Goal: Transaction & Acquisition: Purchase product/service

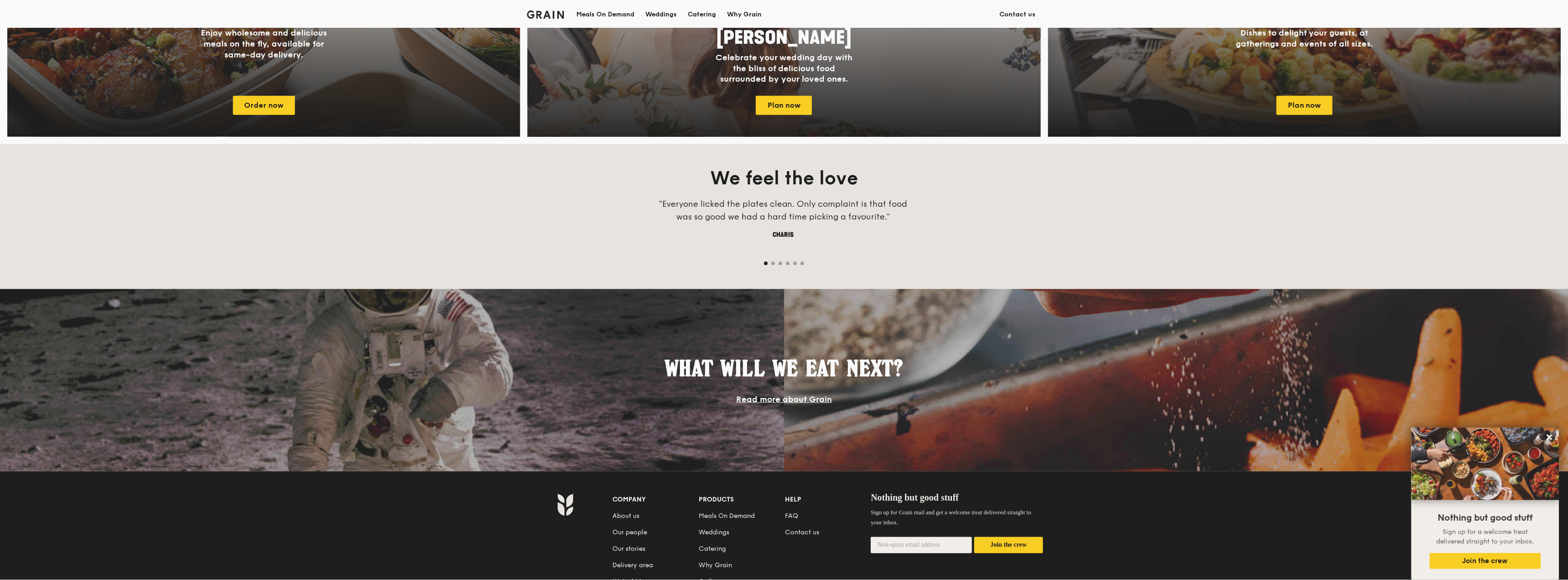
scroll to position [519, 0]
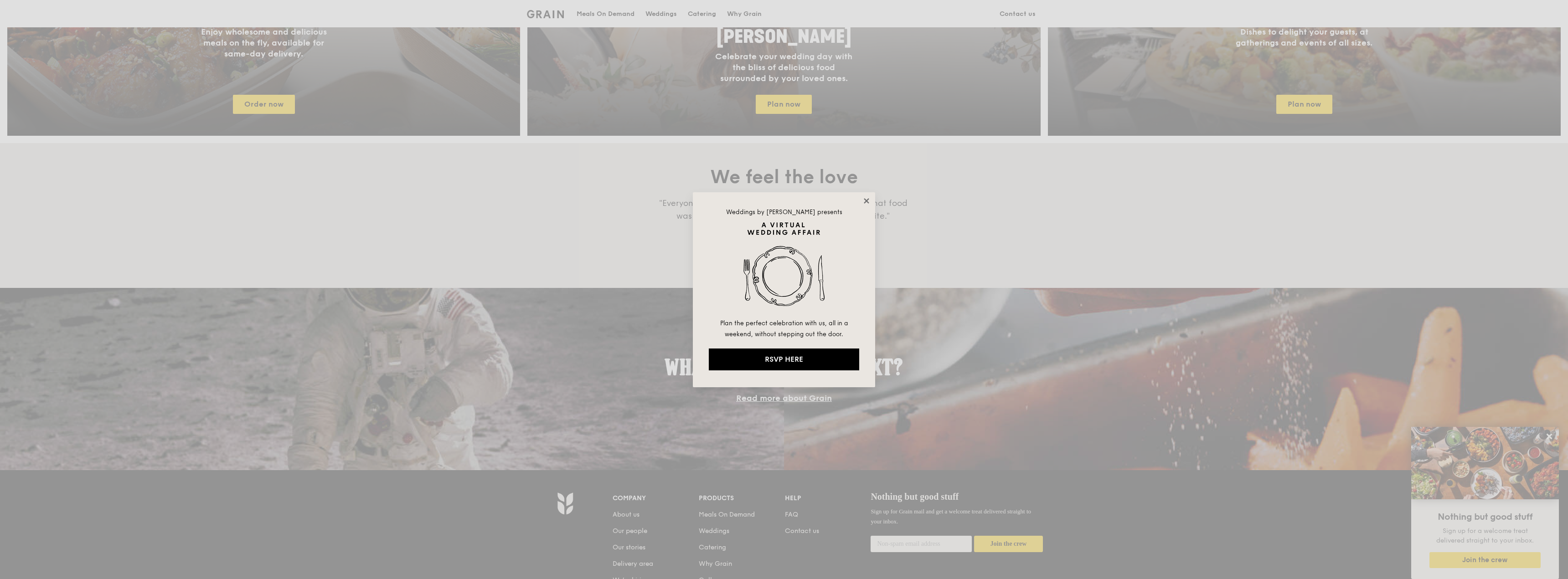
click at [867, 199] on icon at bounding box center [866, 201] width 8 height 8
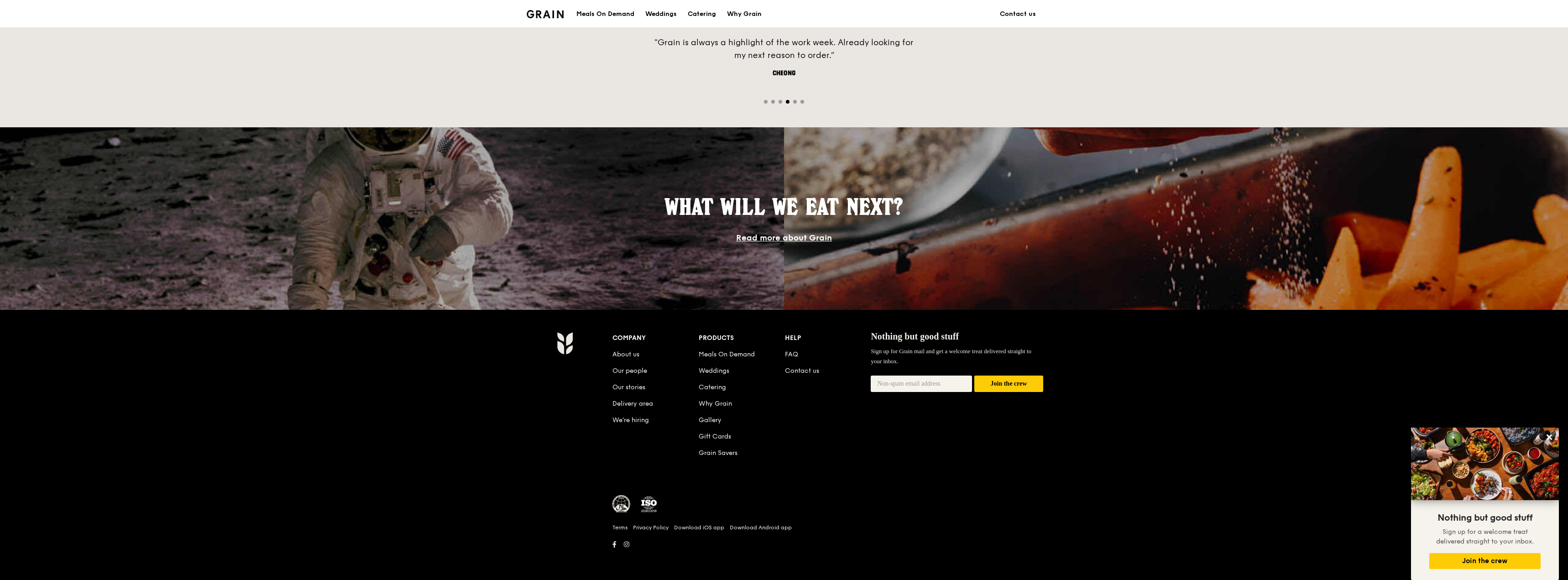
scroll to position [451, 0]
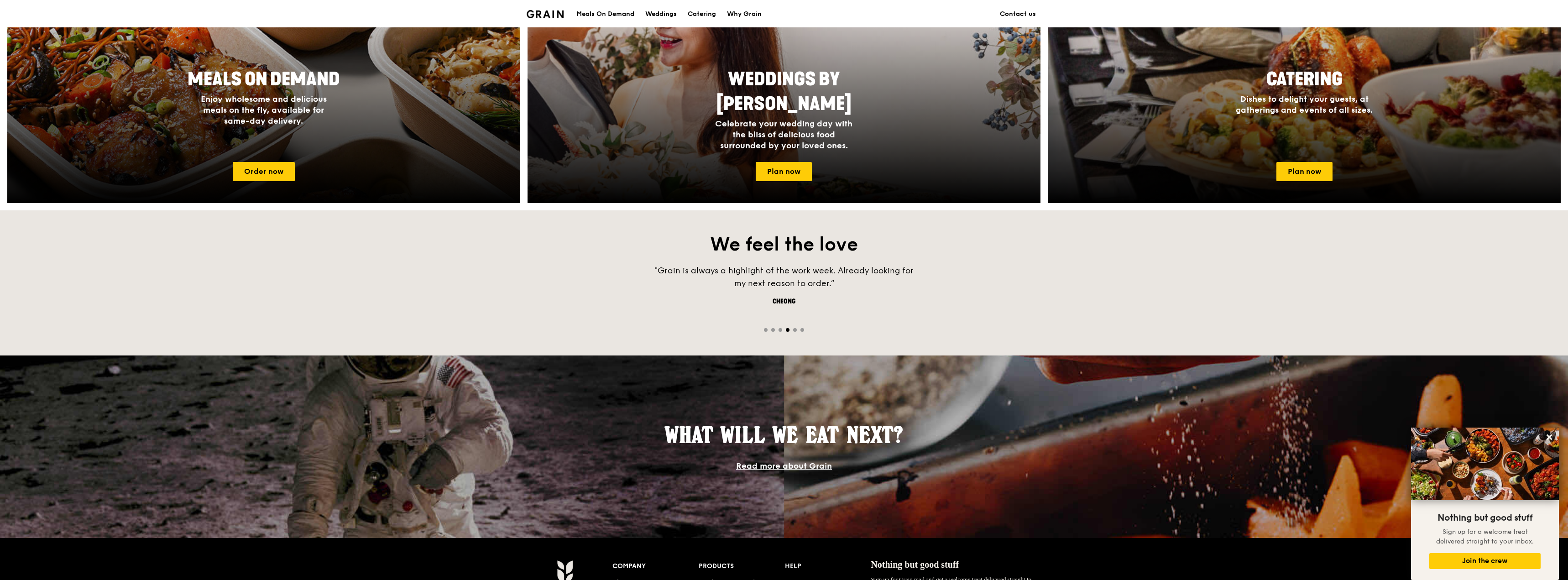
click at [611, 16] on div "Meals On Demand" at bounding box center [606, 14] width 58 height 27
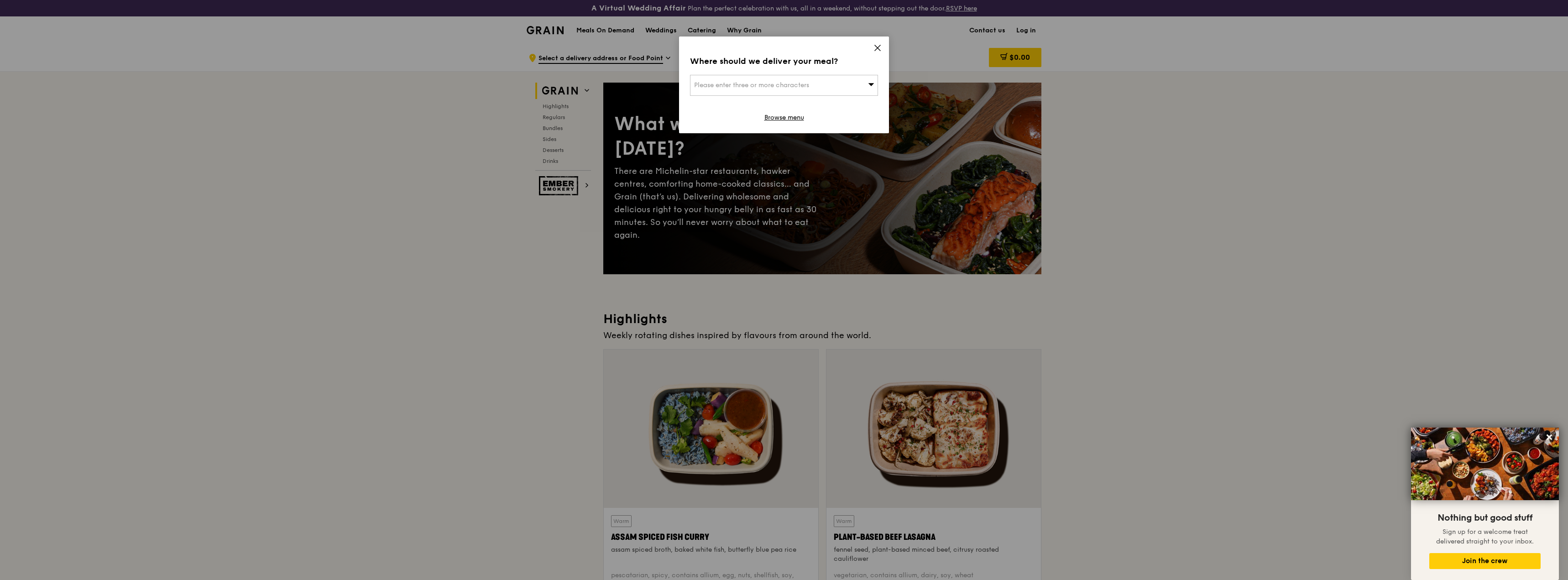
click at [877, 46] on icon at bounding box center [878, 48] width 8 height 8
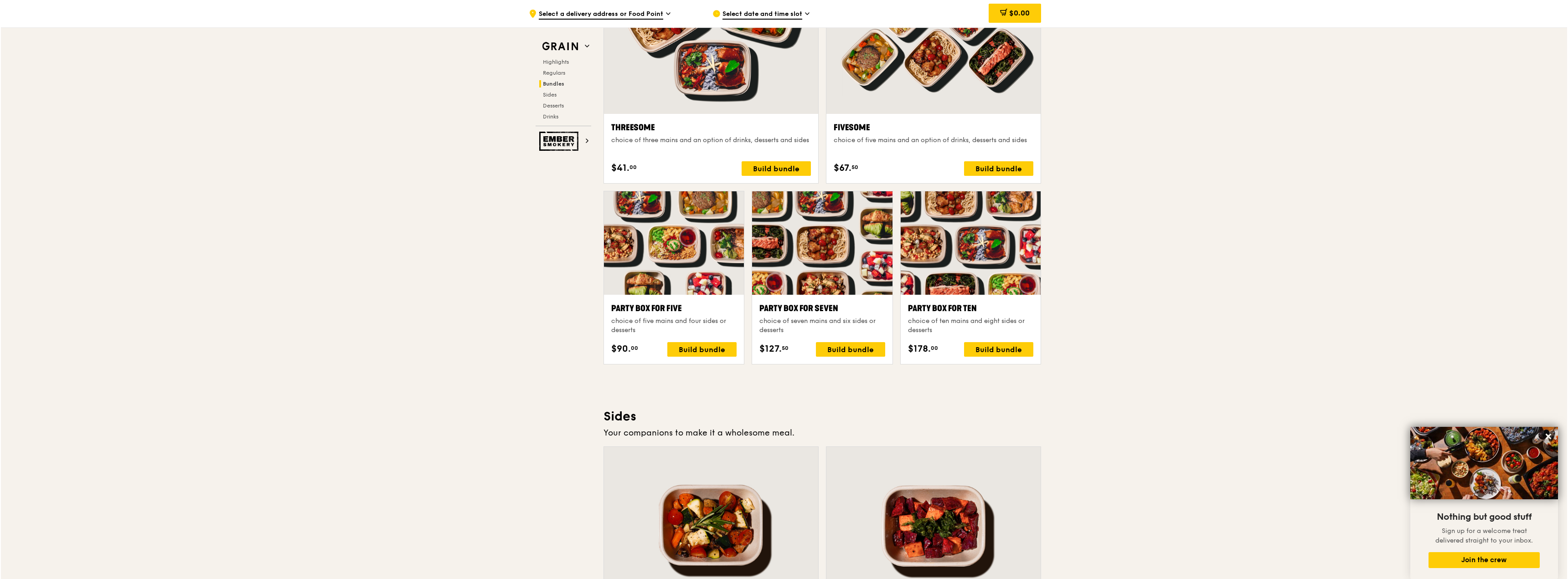
scroll to position [1777, 0]
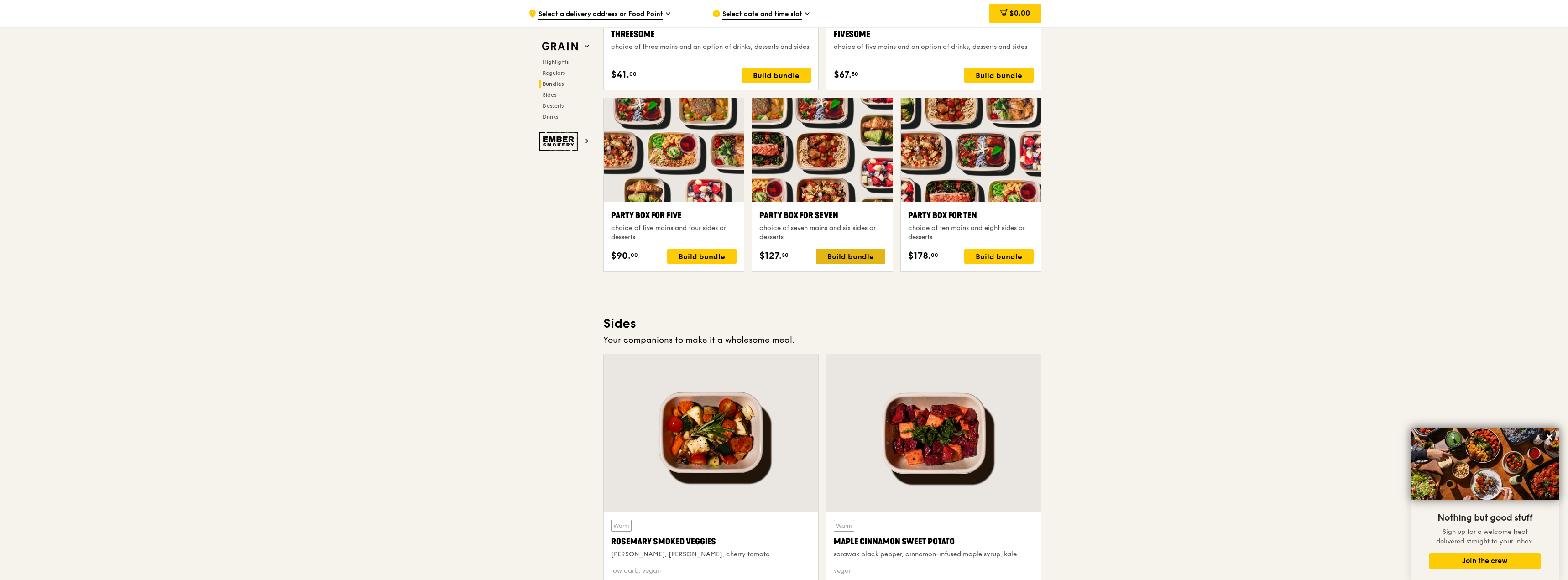
click at [869, 257] on div "Build bundle" at bounding box center [850, 256] width 69 height 14
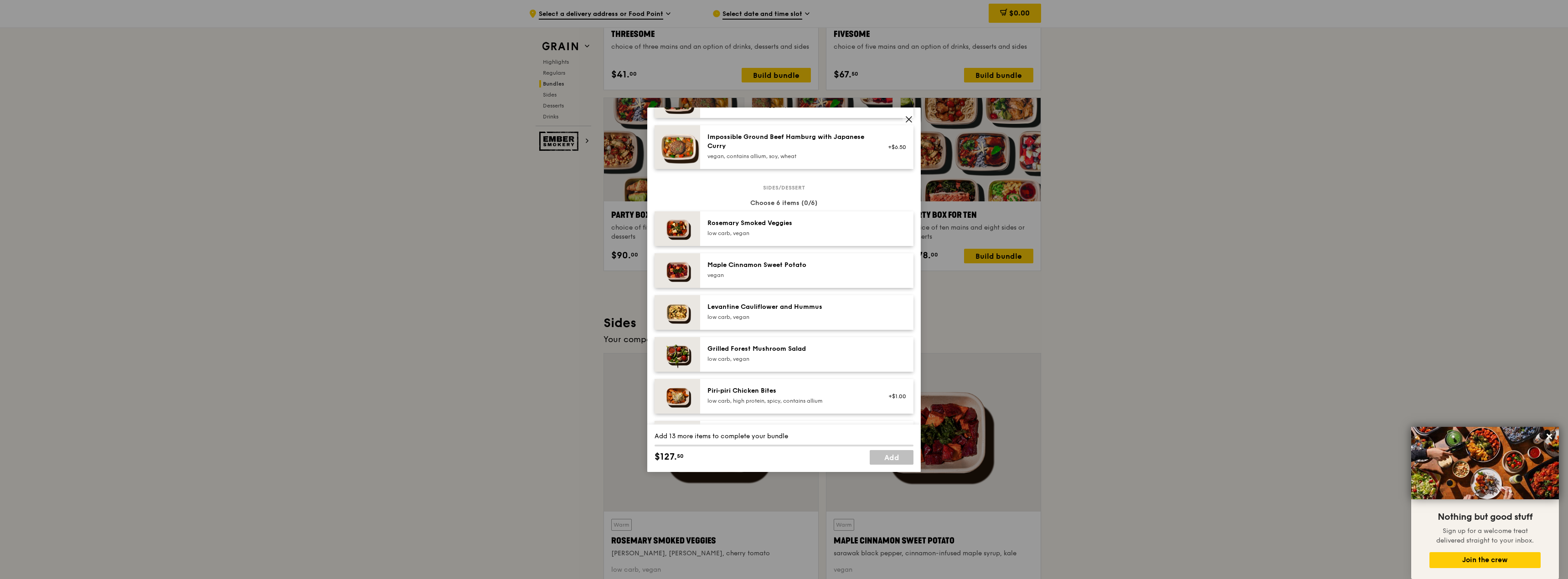
scroll to position [410, 0]
click at [907, 120] on icon at bounding box center [908, 119] width 8 height 8
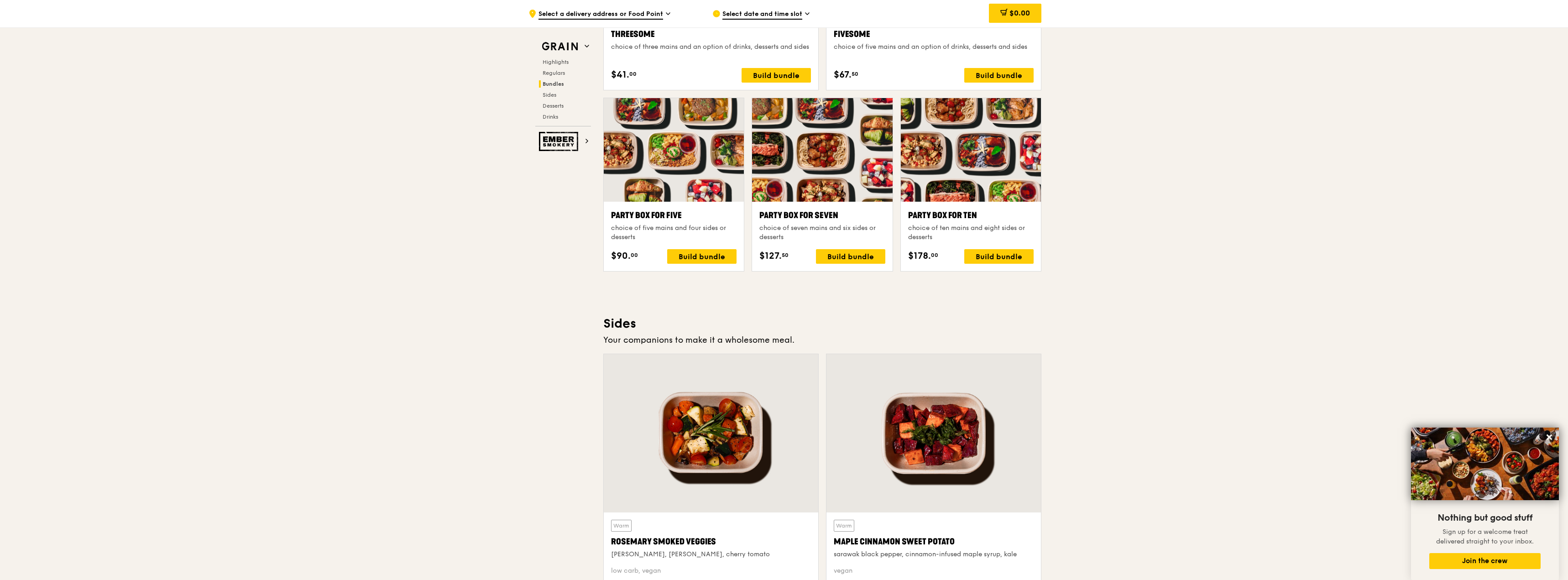
click at [1186, 377] on div ".cls-1 { fill: none; stroke: #fff; stroke-linecap: round; stroke-linejoin: roun…" at bounding box center [784, 195] width 1568 height 3865
click at [683, 255] on div "Build bundle" at bounding box center [702, 256] width 69 height 14
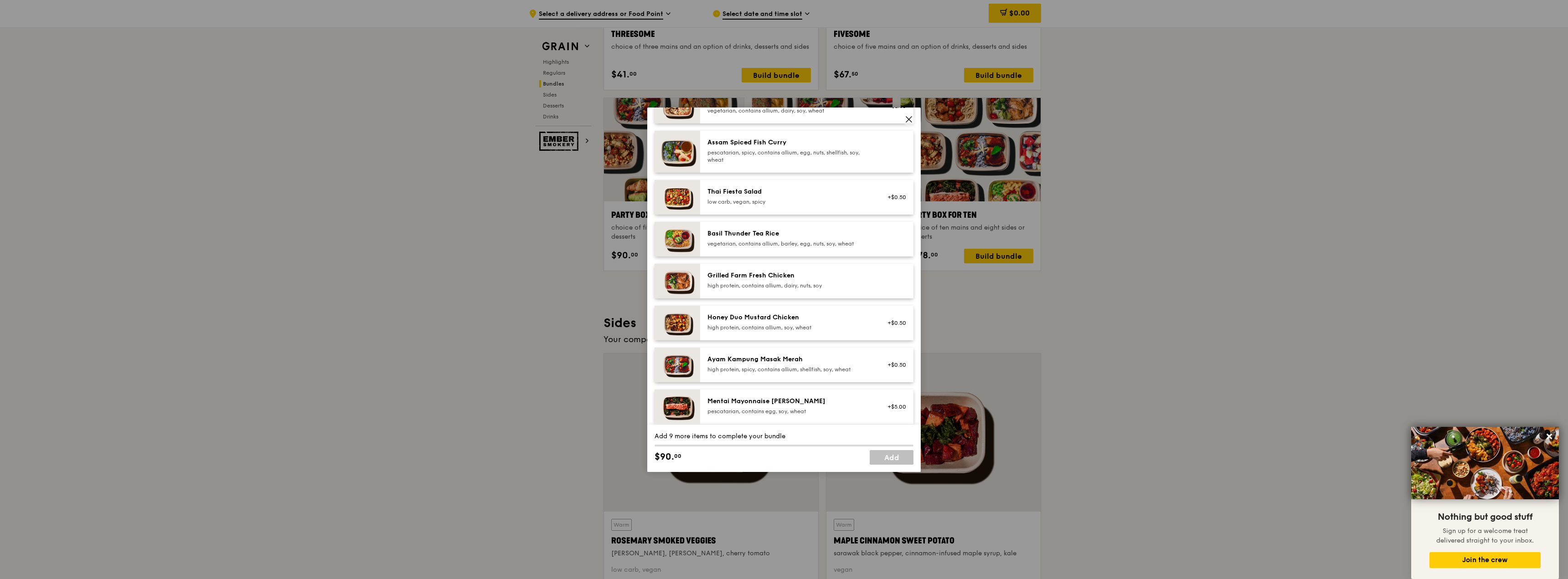
scroll to position [91, 0]
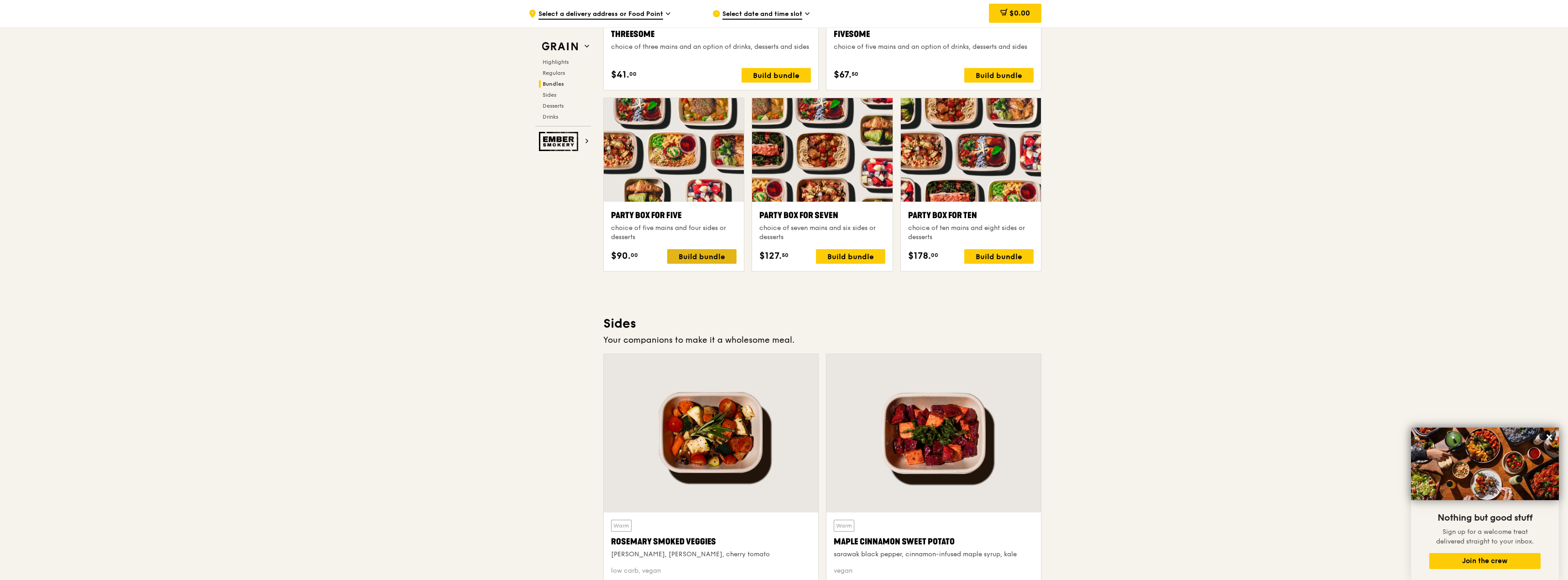
click at [680, 253] on div "Build bundle" at bounding box center [702, 256] width 69 height 14
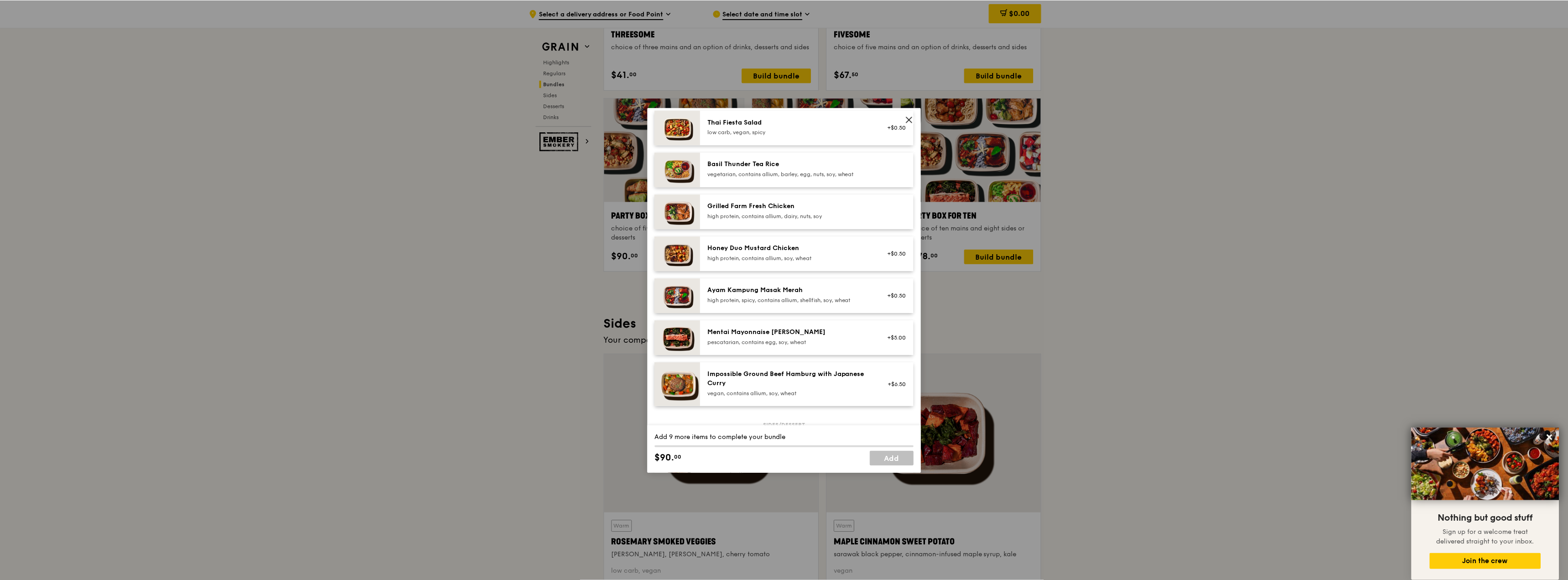
scroll to position [132, 0]
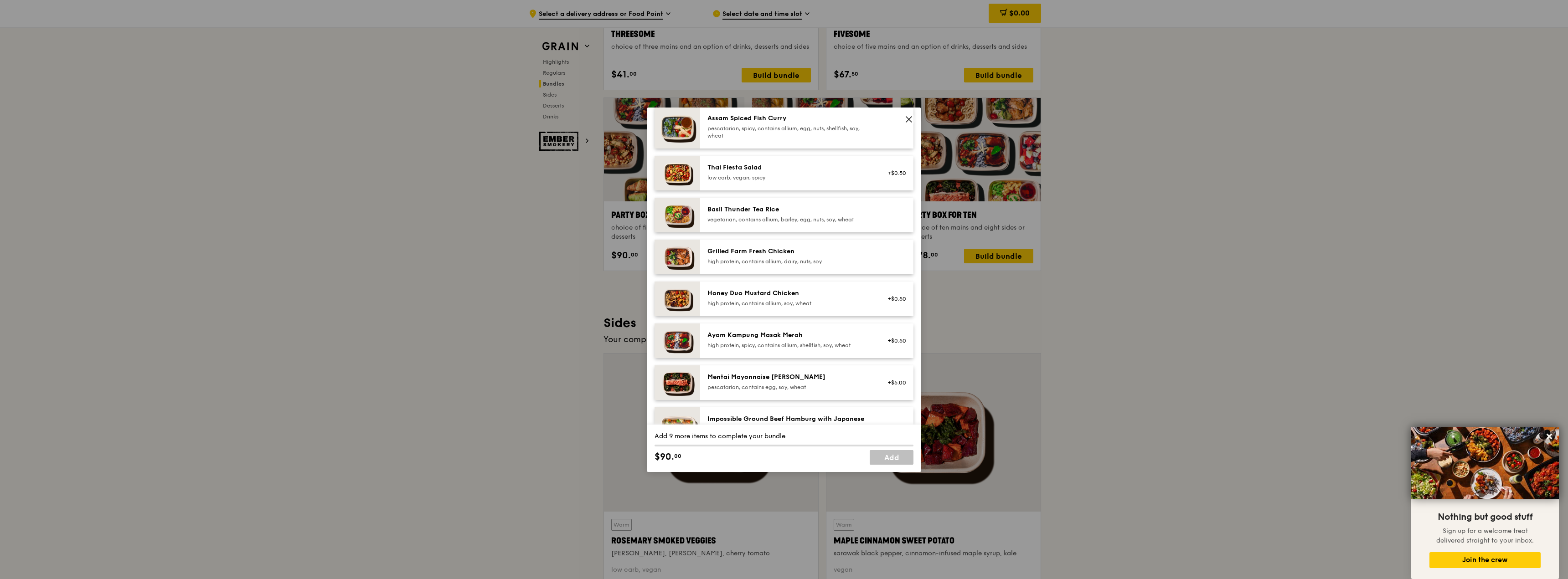
click at [912, 116] on icon at bounding box center [908, 119] width 8 height 8
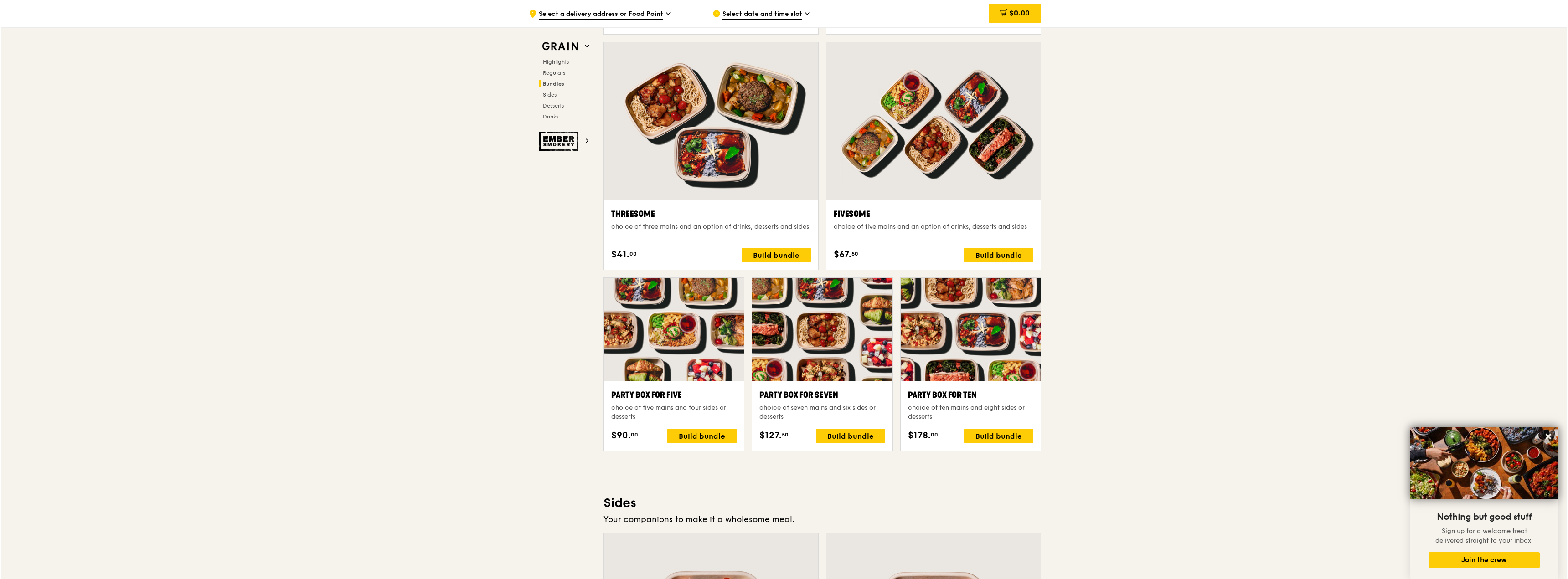
scroll to position [1595, 0]
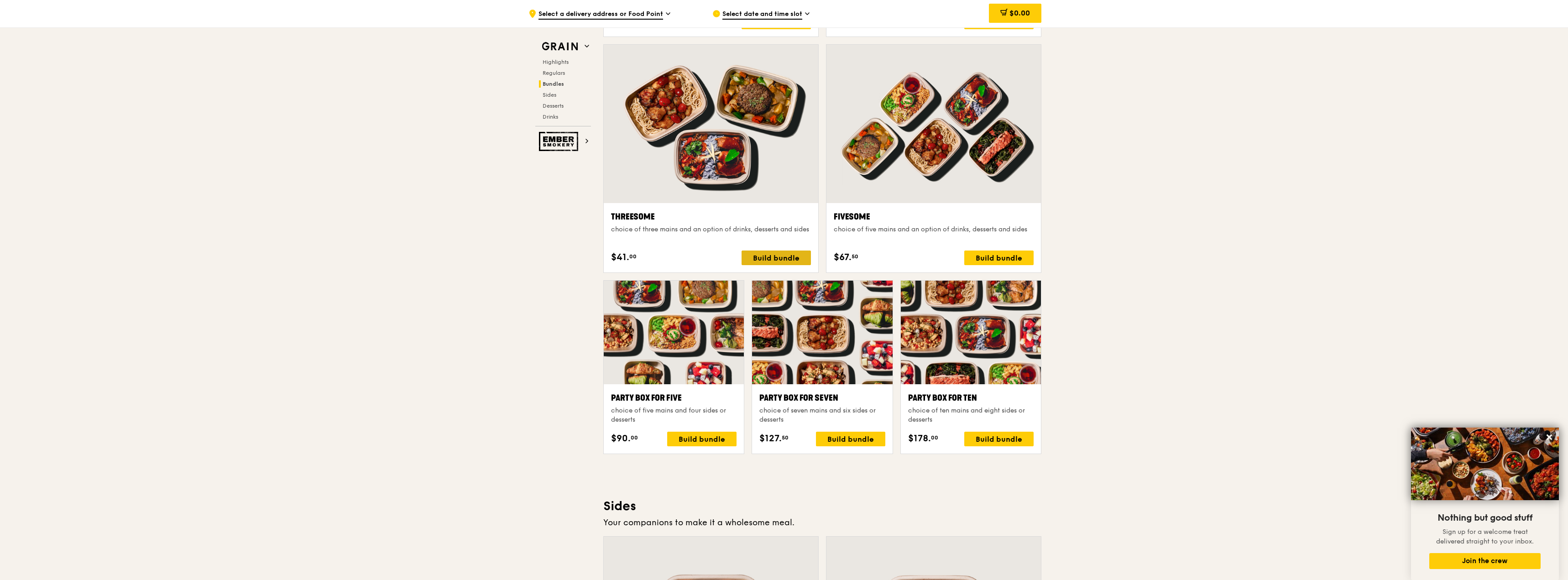
click at [782, 260] on div "Build bundle" at bounding box center [776, 258] width 69 height 14
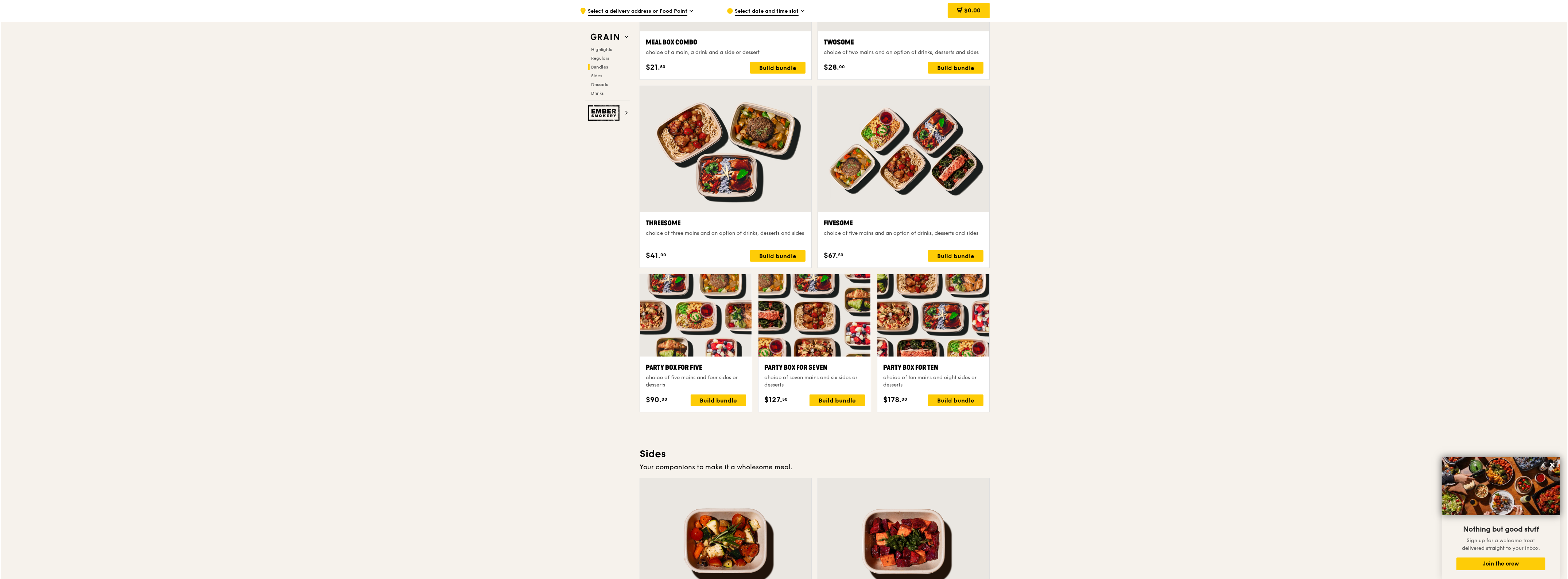
scroll to position [1272, 0]
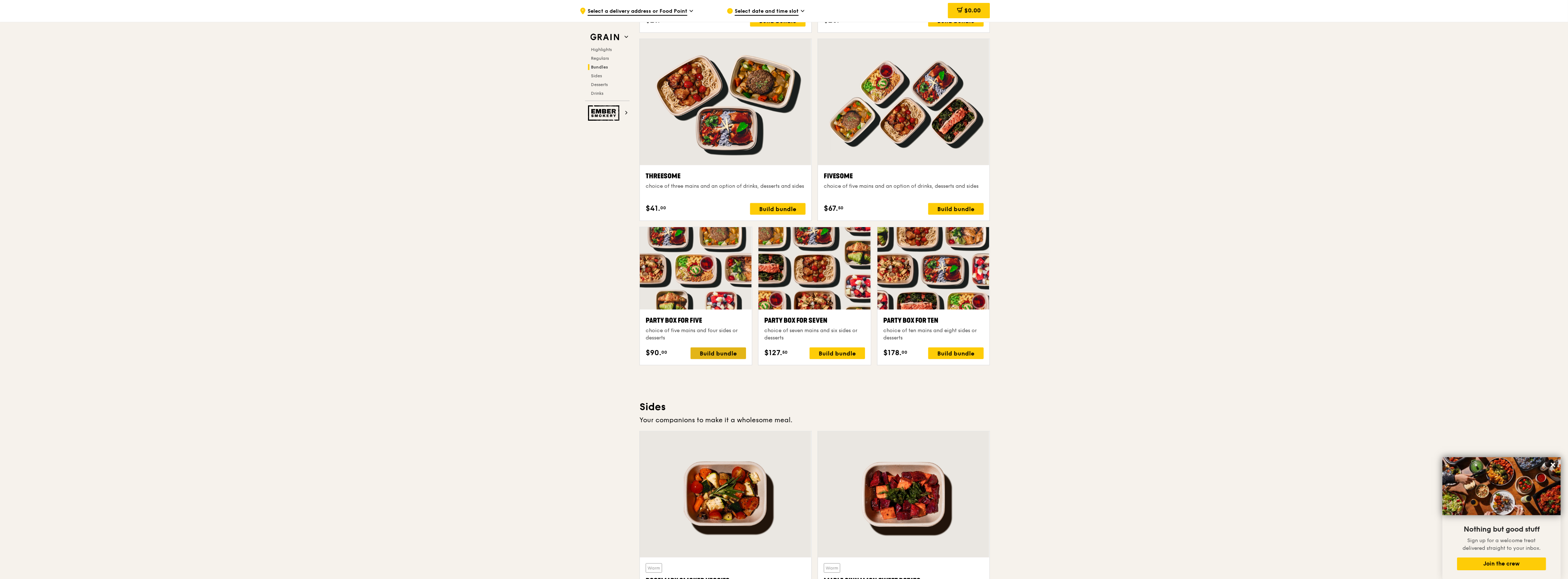
click at [730, 359] on div "Build bundle" at bounding box center [718, 353] width 55 height 12
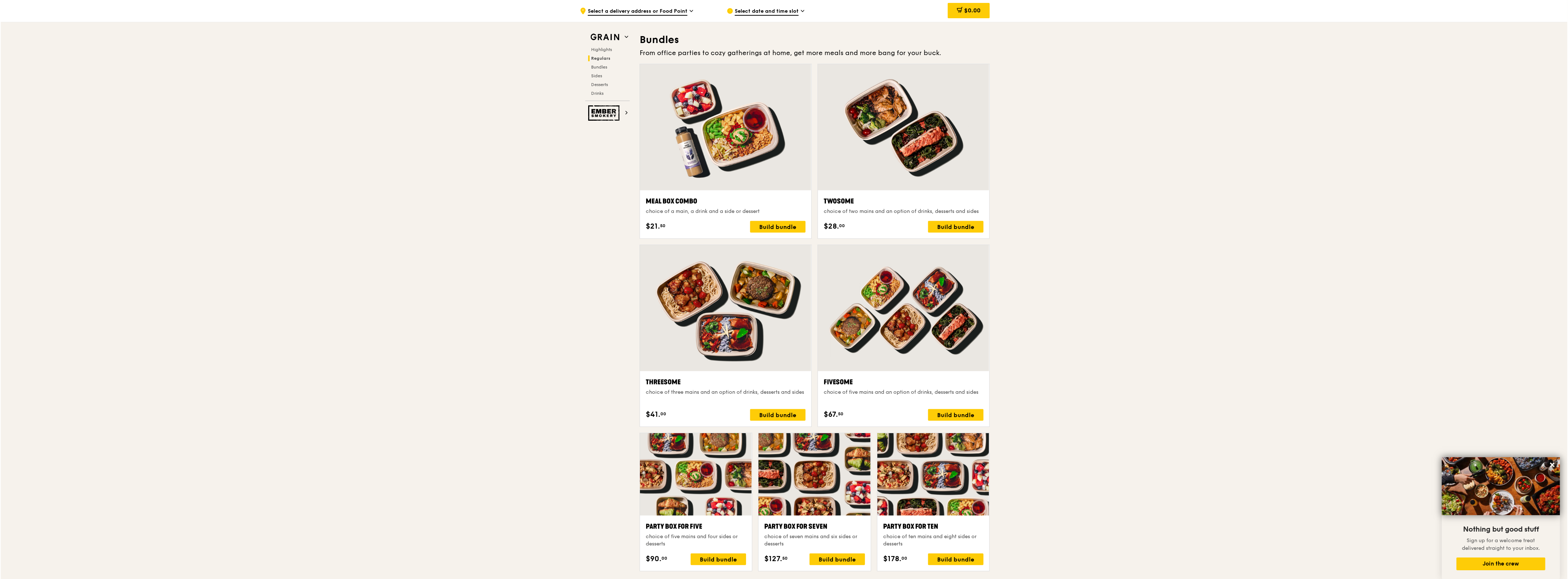
scroll to position [1181, 0]
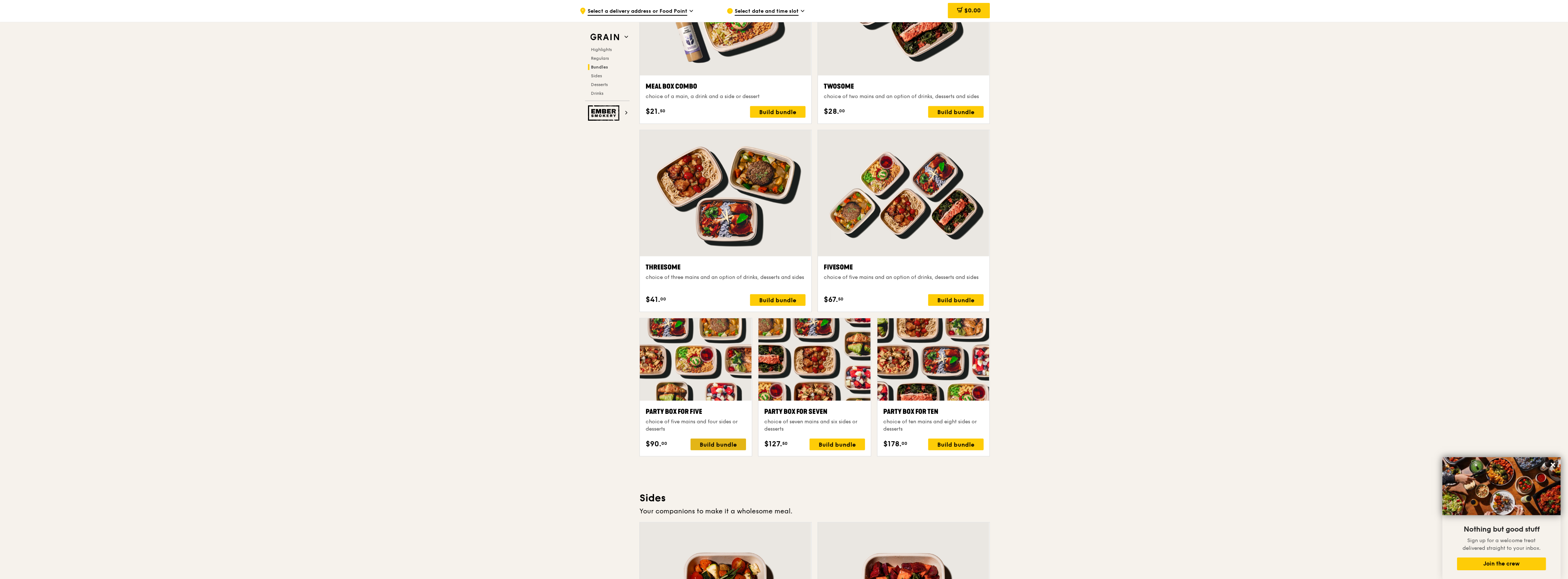
click at [729, 447] on div "Build bundle" at bounding box center [718, 444] width 55 height 12
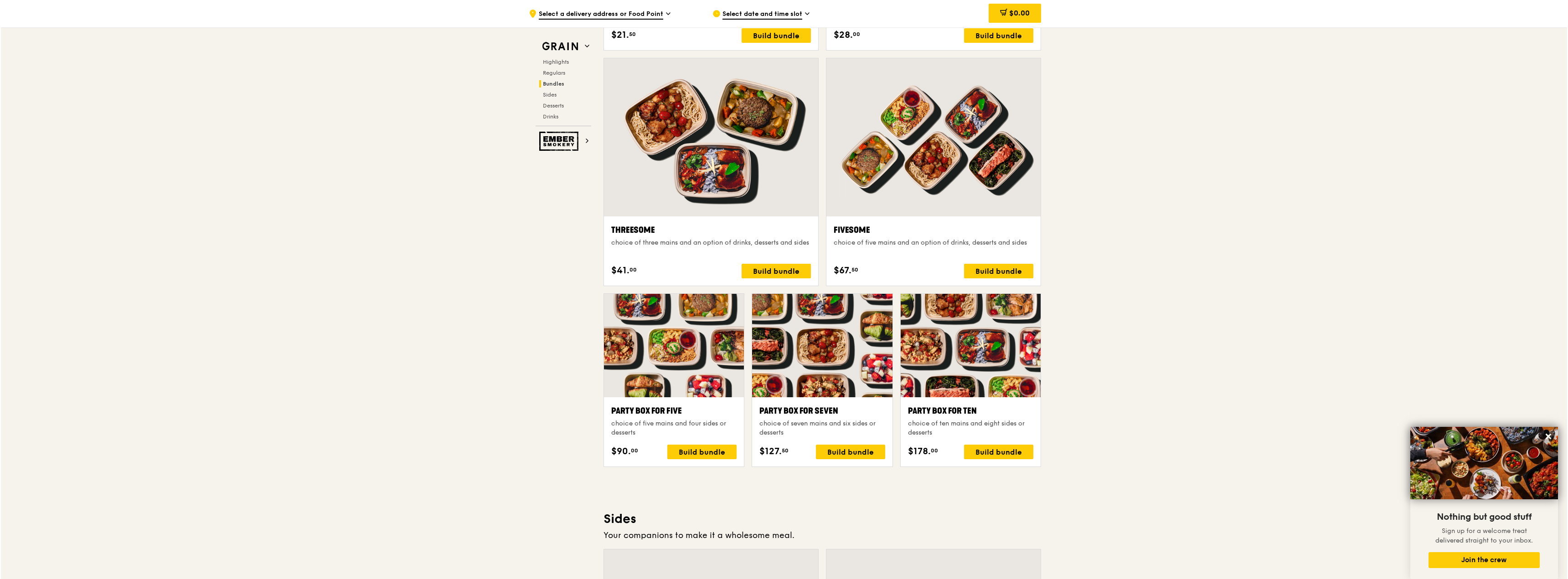
scroll to position [1714, 0]
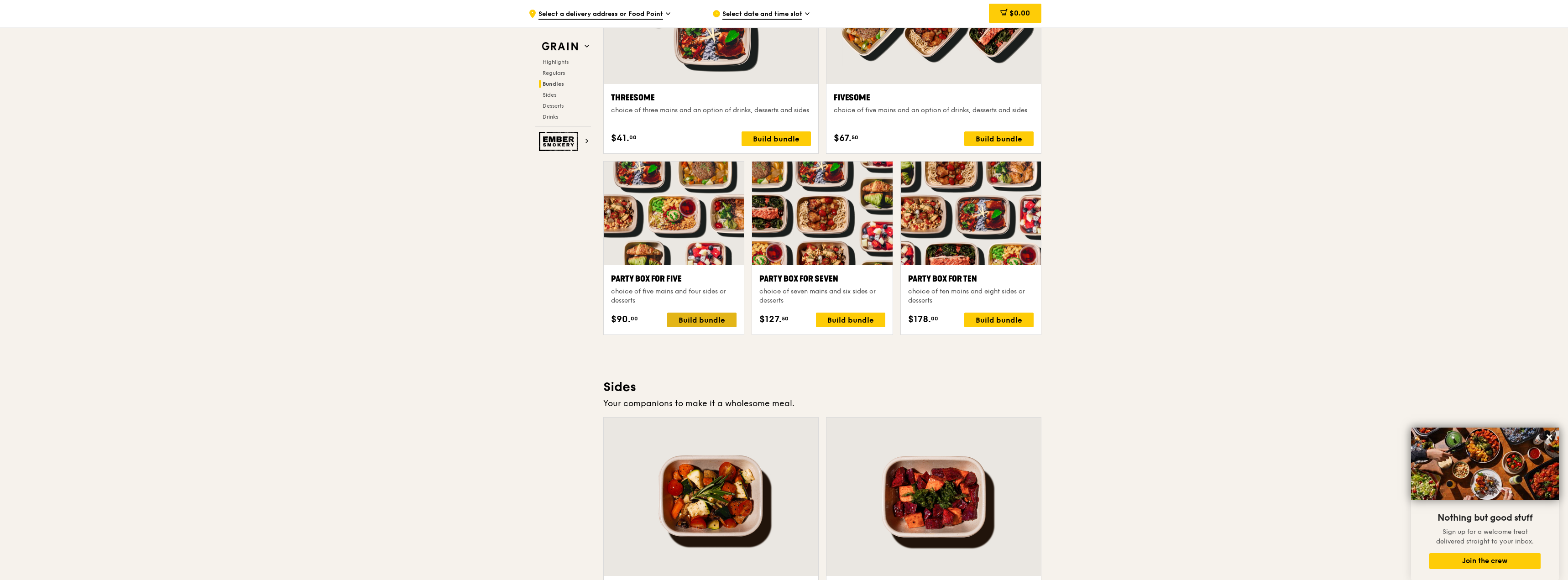
click at [712, 318] on div "Build bundle" at bounding box center [702, 319] width 69 height 14
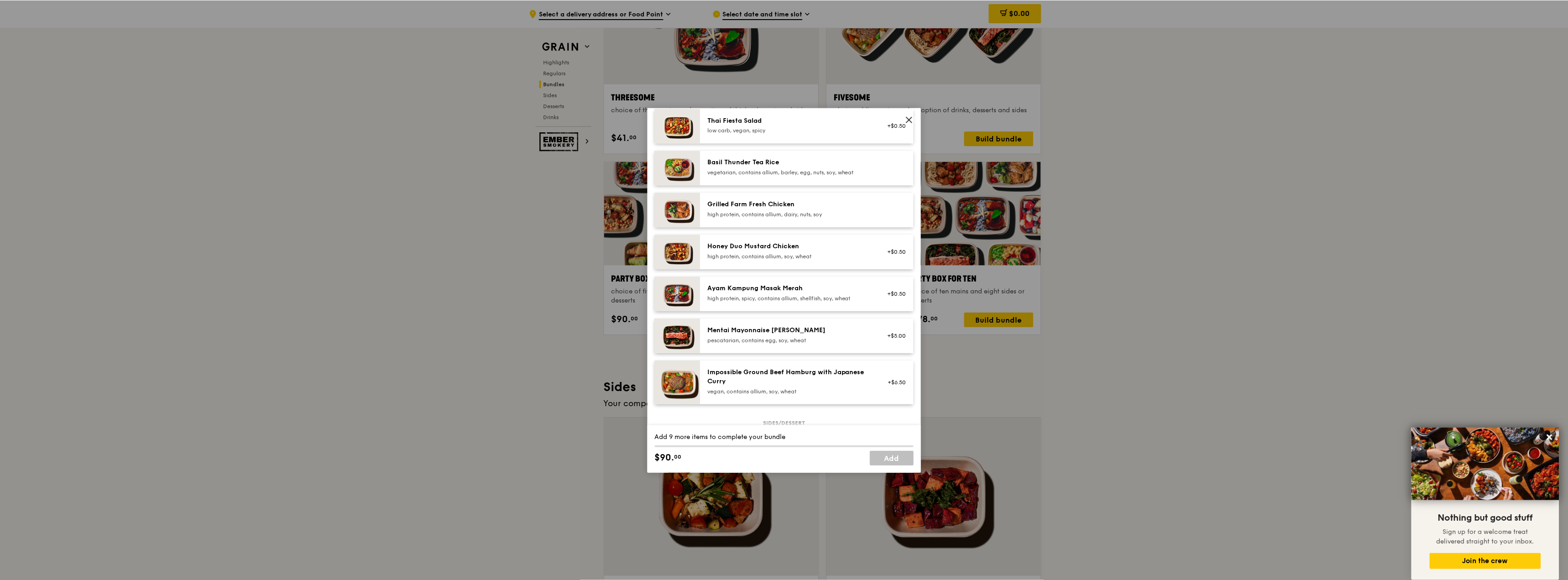
scroll to position [183, 0]
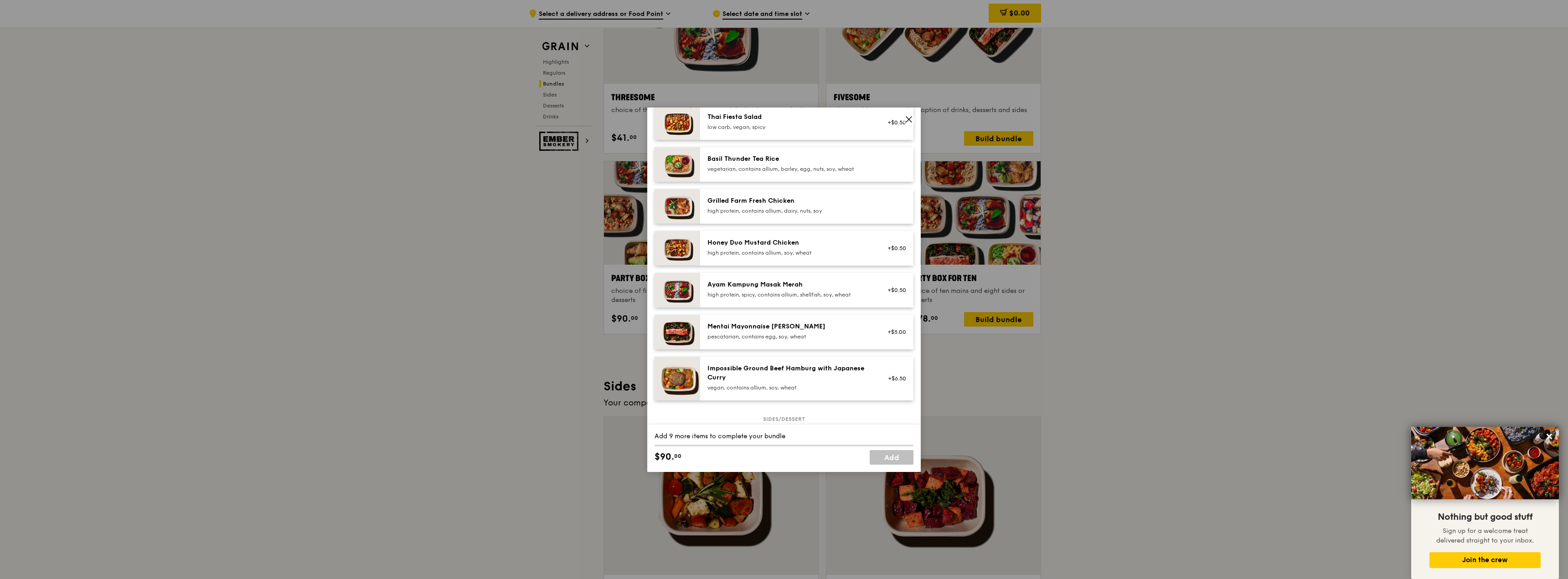
click at [910, 116] on icon at bounding box center [908, 119] width 8 height 8
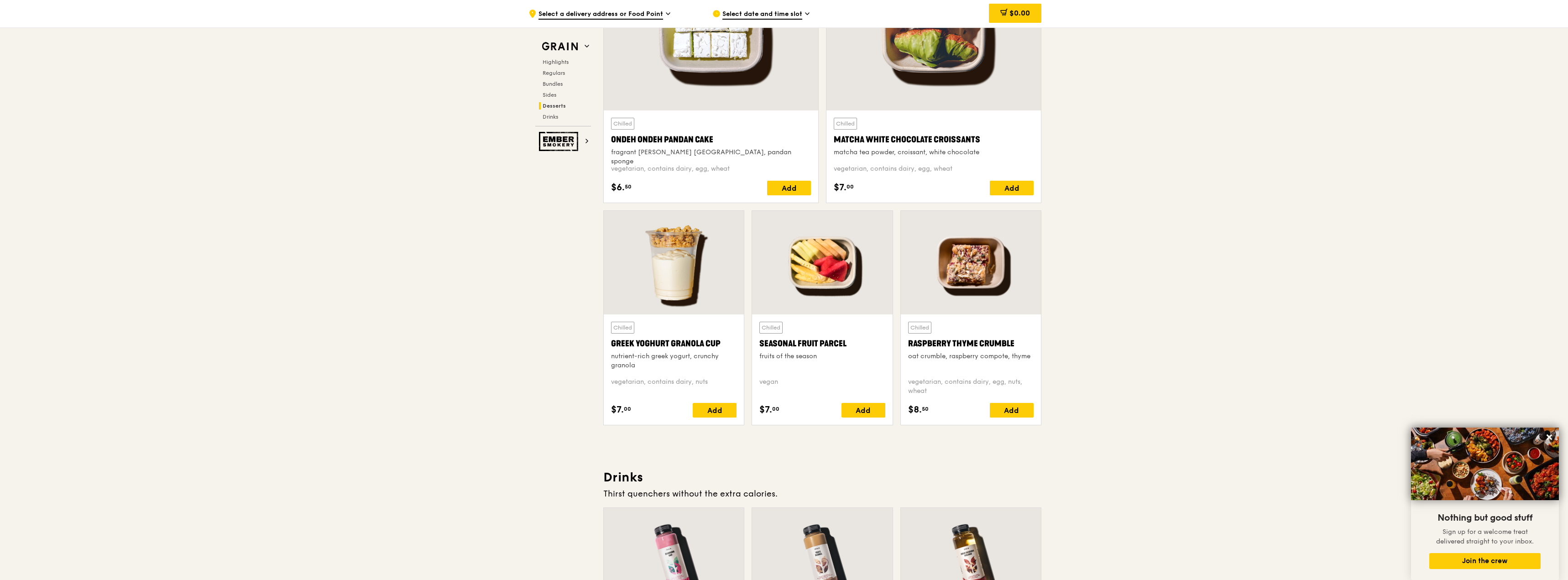
scroll to position [2630, 0]
